Goal: Information Seeking & Learning: Learn about a topic

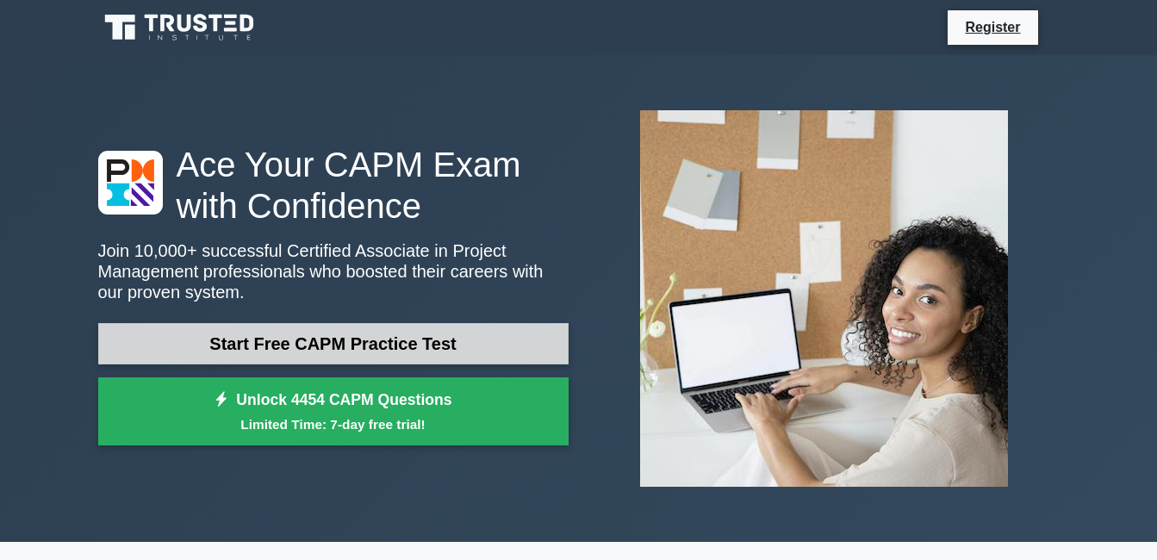
click at [351, 345] on link "Start Free CAPM Practice Test" at bounding box center [333, 343] width 470 height 41
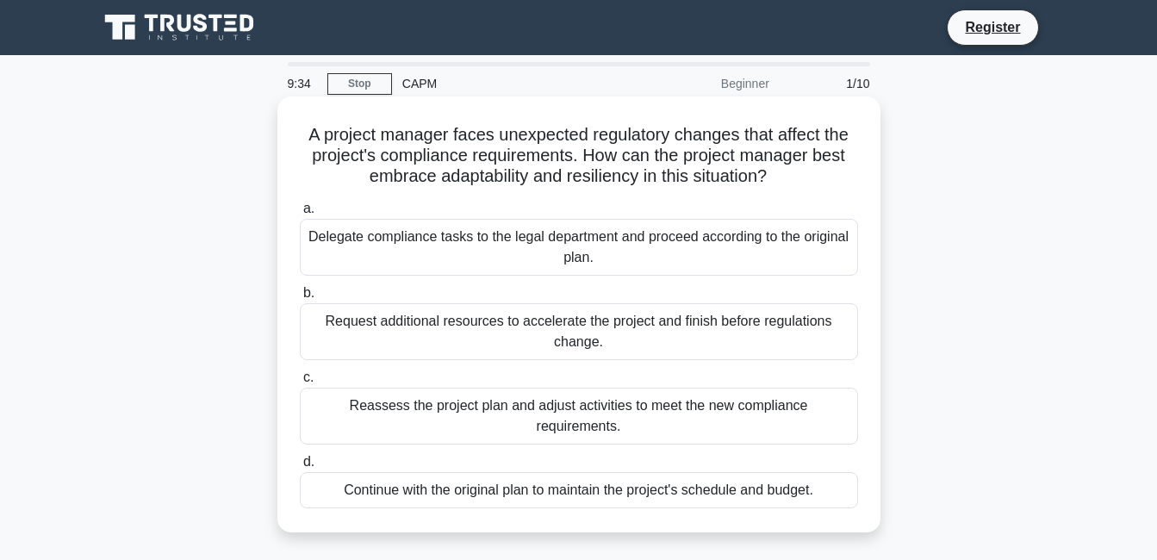
click at [516, 332] on div "Request additional resources to accelerate the project and finish before regula…" at bounding box center [579, 331] width 558 height 57
click at [300, 299] on input "b. Request additional resources to accelerate the project and finish before reg…" at bounding box center [300, 293] width 0 height 11
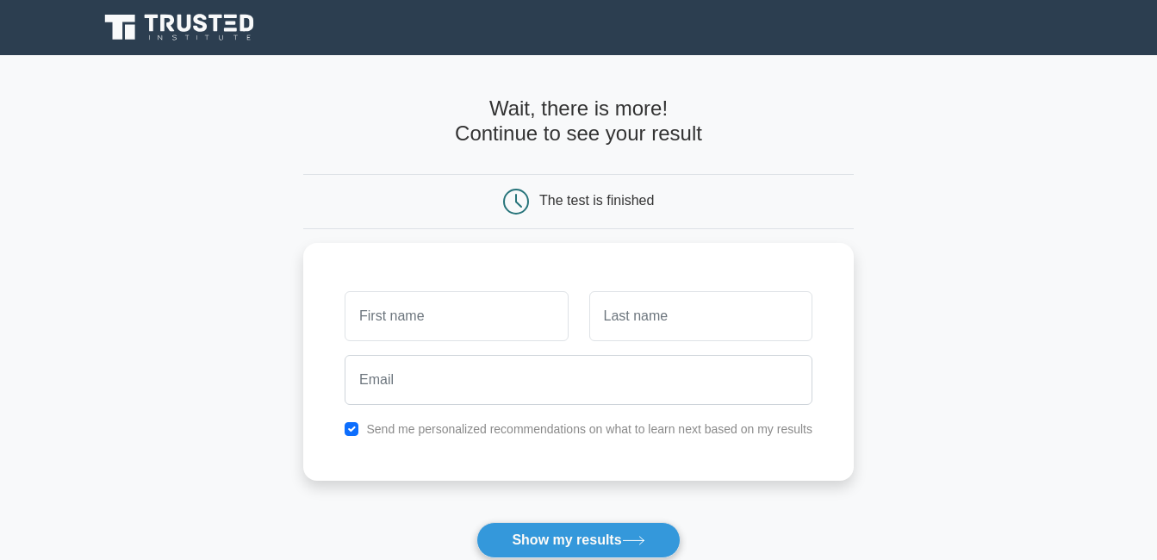
click at [476, 522] on button "Show my results" at bounding box center [577, 540] width 203 height 36
